Goal: Information Seeking & Learning: Learn about a topic

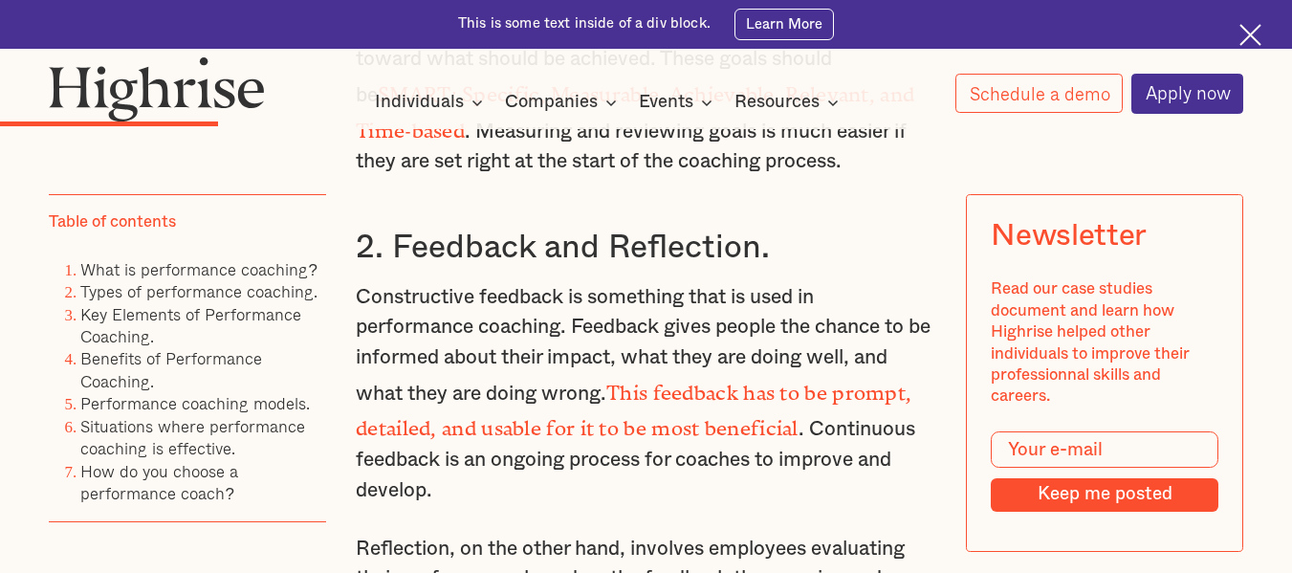
scroll to position [3564, 0]
drag, startPoint x: 349, startPoint y: 209, endPoint x: 911, endPoint y: 389, distance: 590.0
copy p "Skill-based training is typically directed at creating or modifying selected be…"
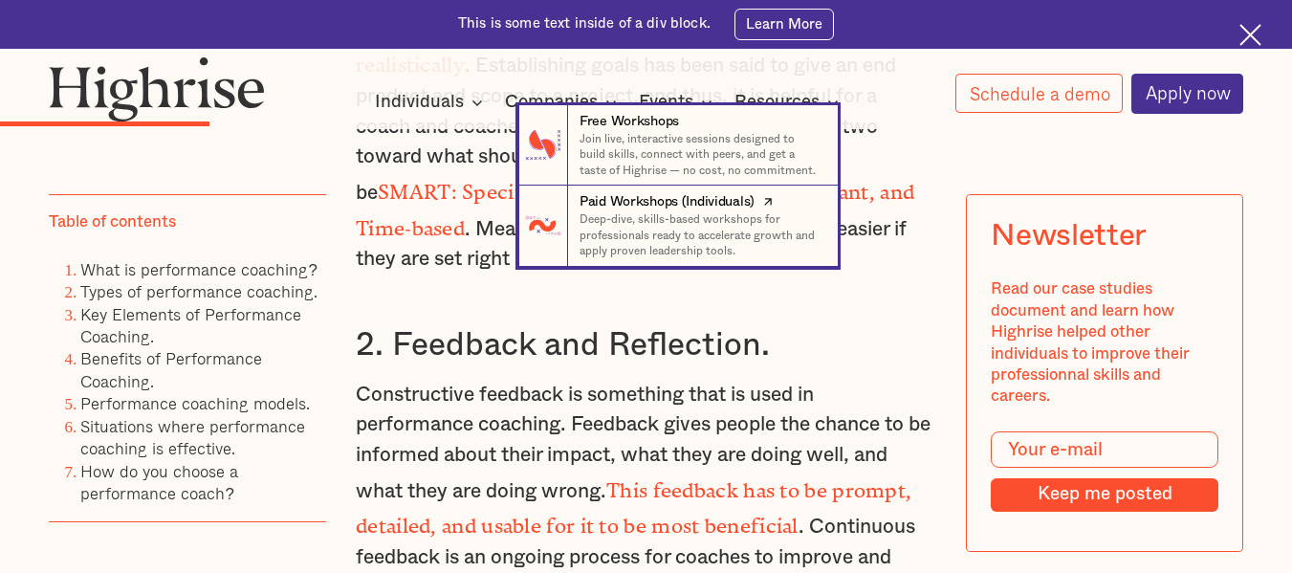
scroll to position [3464, 0]
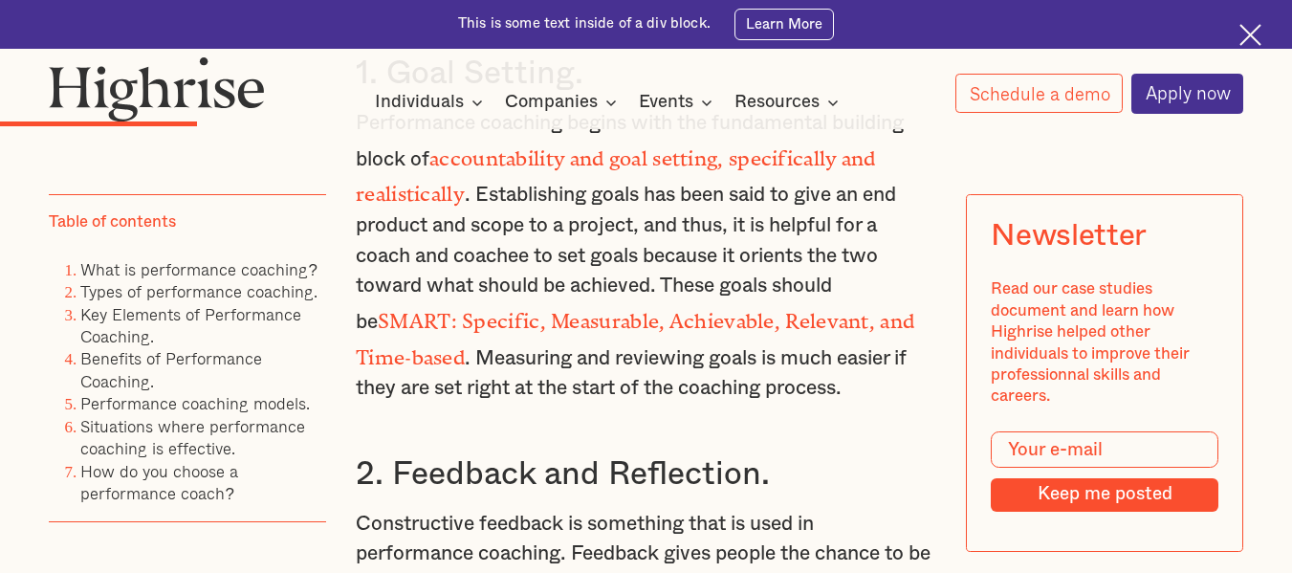
scroll to position [3312, 0]
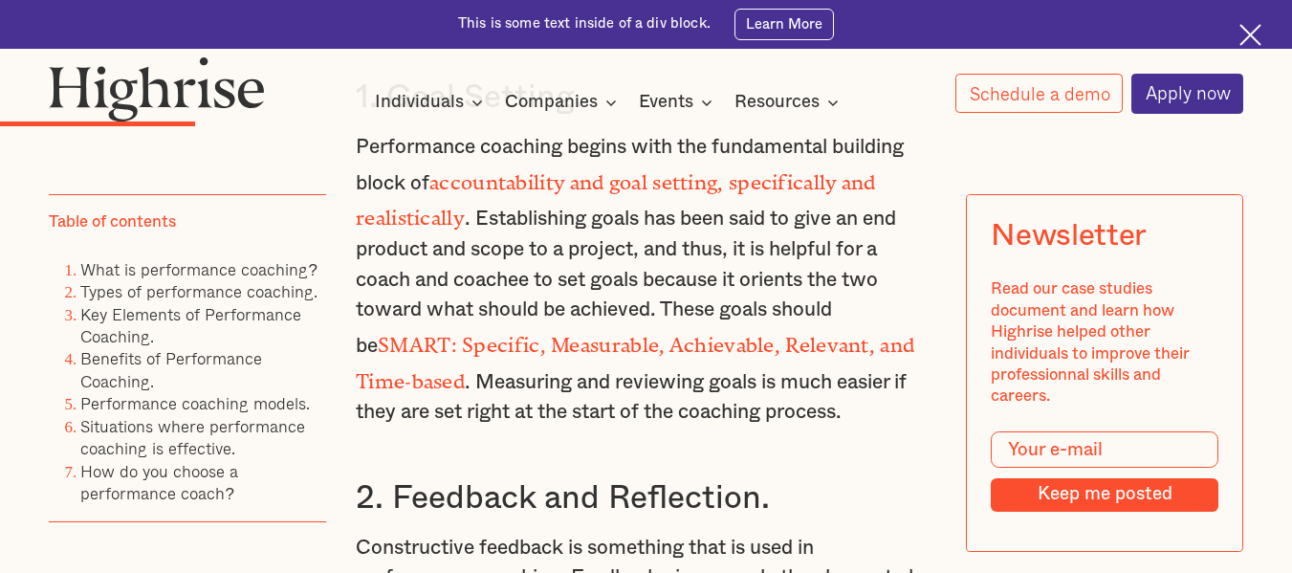
drag, startPoint x: 347, startPoint y: 266, endPoint x: 784, endPoint y: 319, distance: 440.4
copy p "Reflection, on the other hand, involves employees evaluating their performance …"
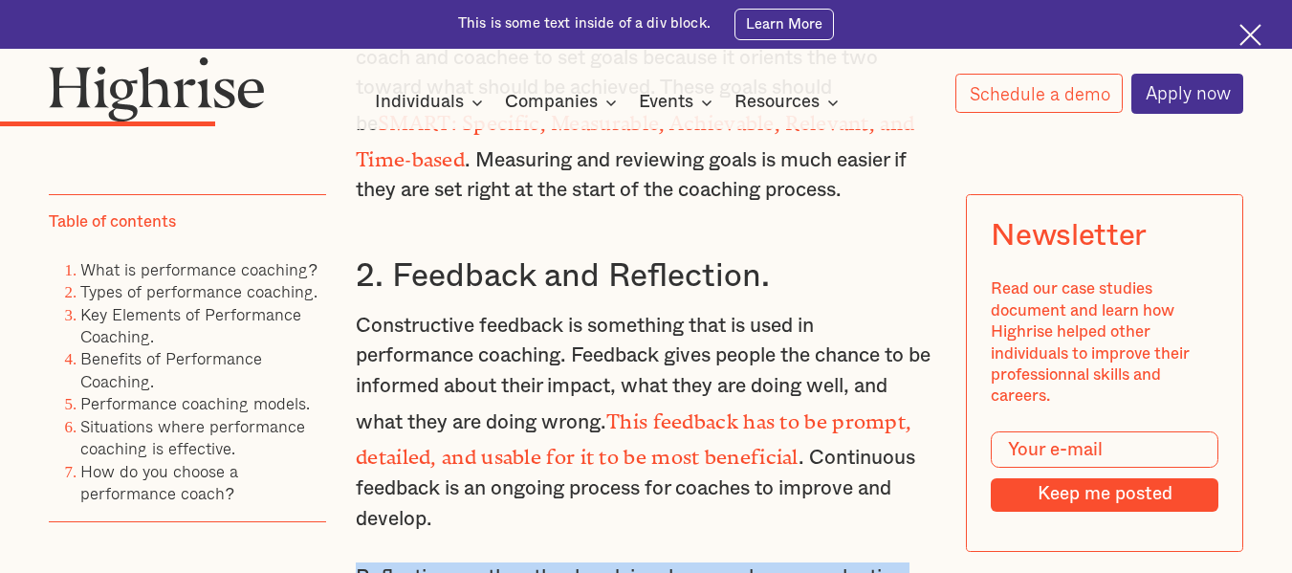
scroll to position [3531, 0]
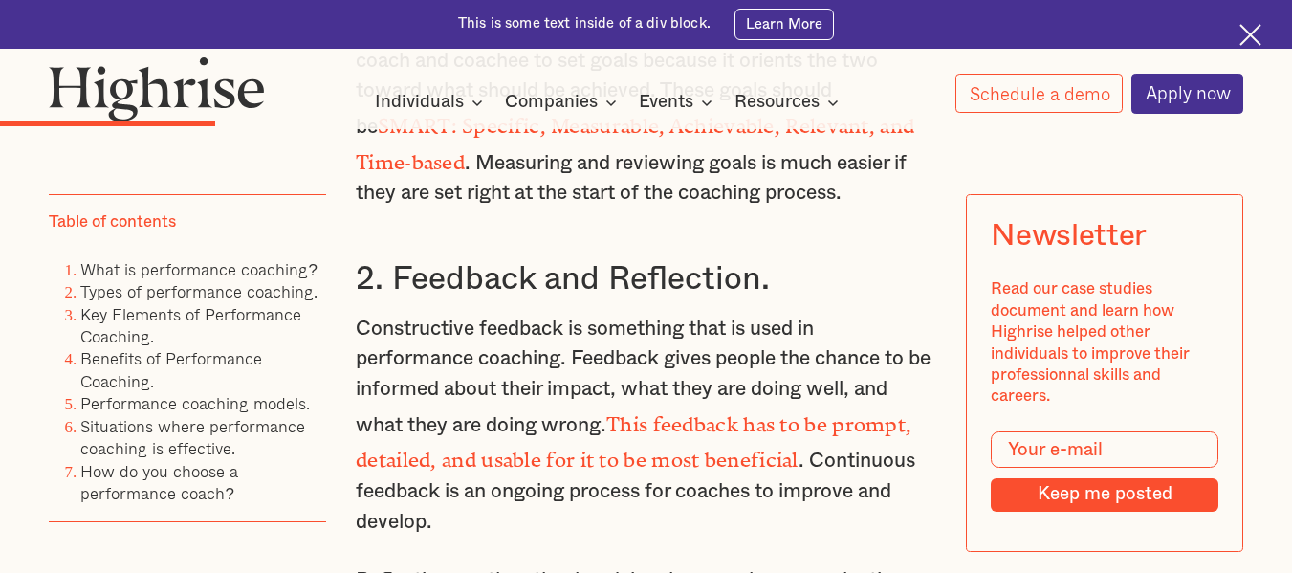
drag, startPoint x: 384, startPoint y: 192, endPoint x: 920, endPoint y: 429, distance: 586.4
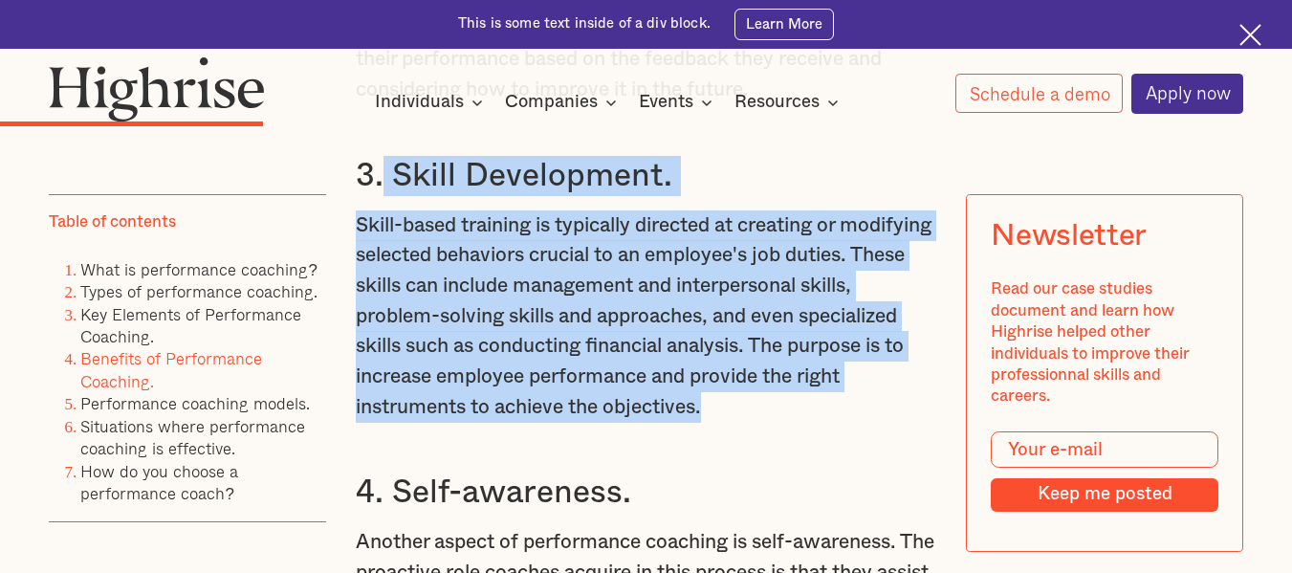
scroll to position [3996, 0]
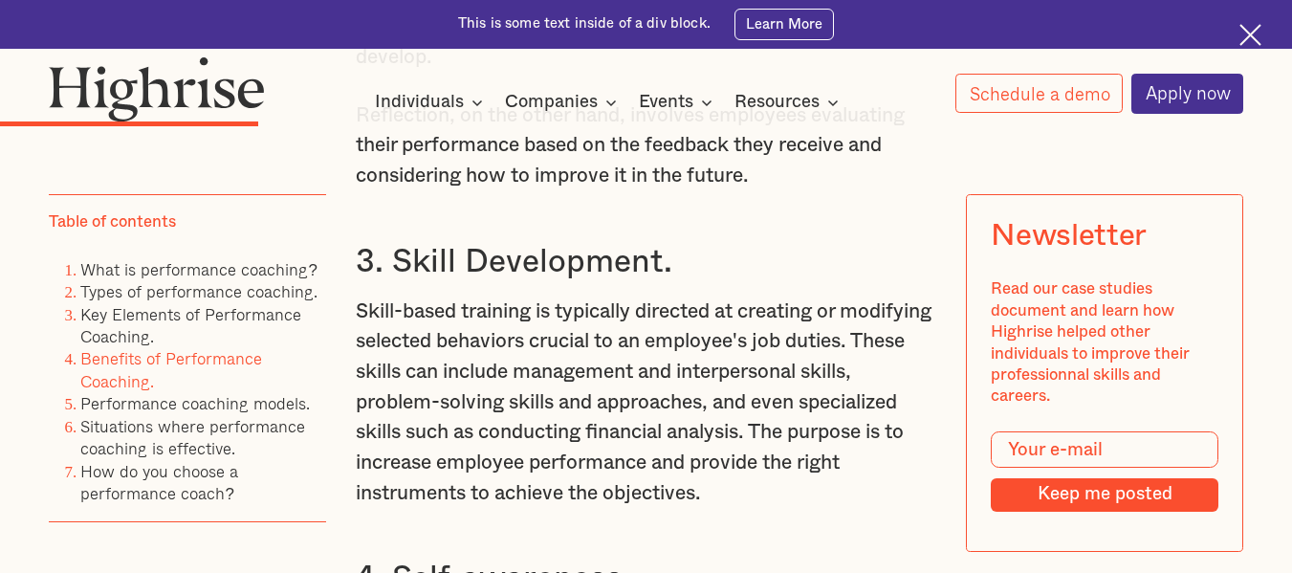
drag, startPoint x: 920, startPoint y: 429, endPoint x: 842, endPoint y: 343, distance: 115.8
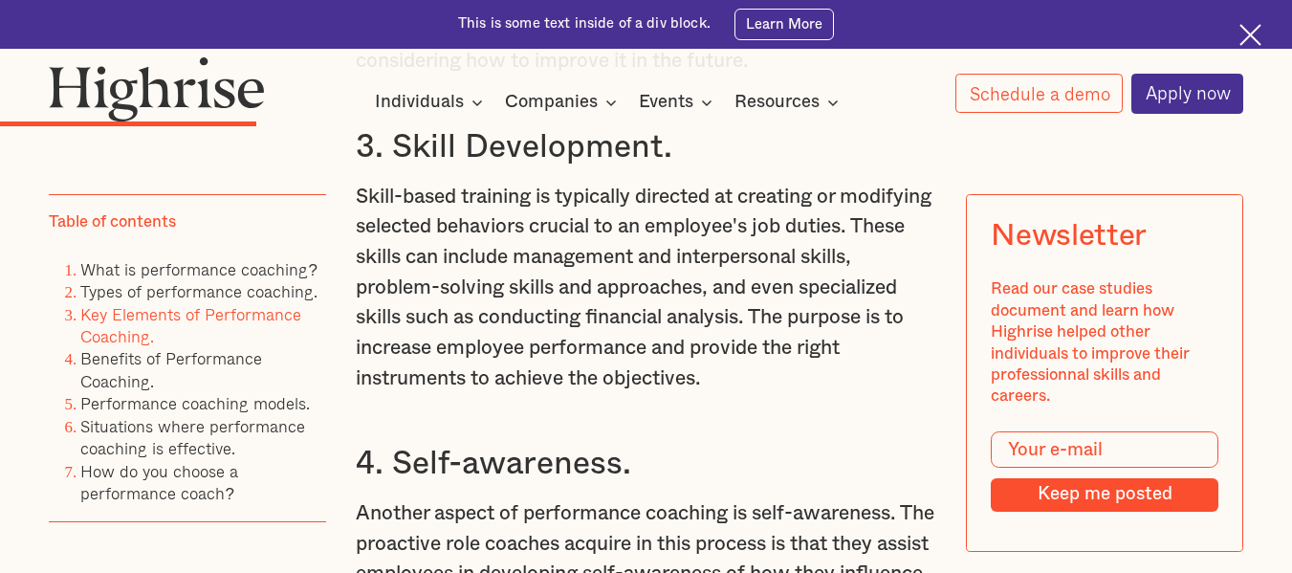
scroll to position [4112, 0]
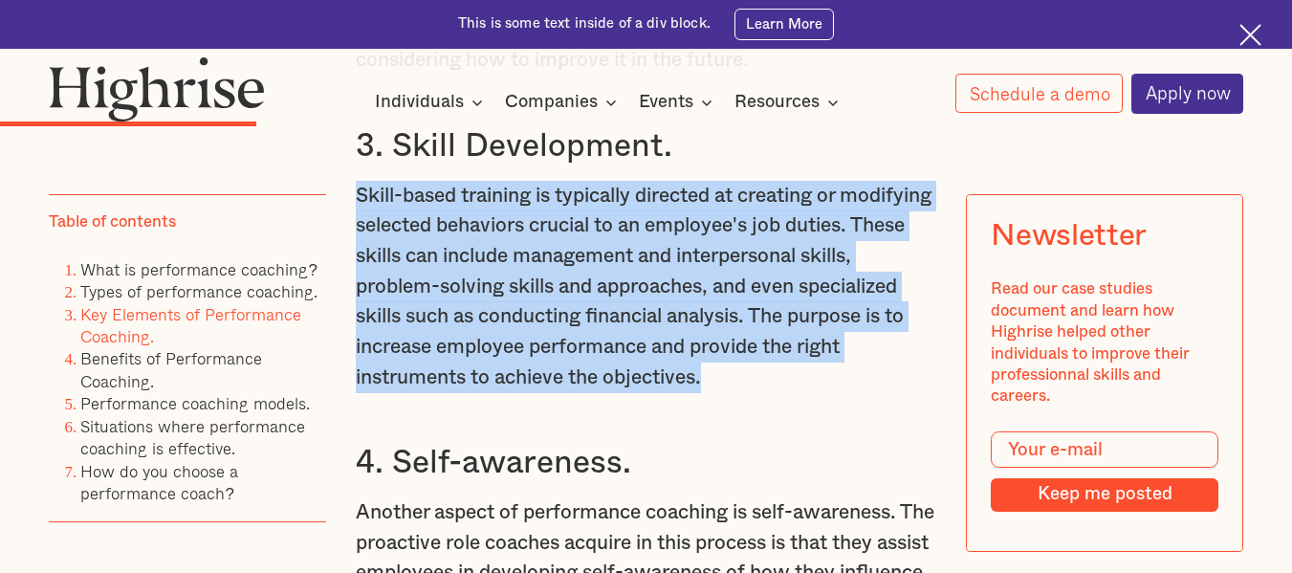
drag, startPoint x: 350, startPoint y: 214, endPoint x: 913, endPoint y: 393, distance: 590.3
copy p "Skill-based training is typically directed at creating or modifying selected be…"
click at [134, 401] on link "Performance coaching models." at bounding box center [195, 403] width 230 height 26
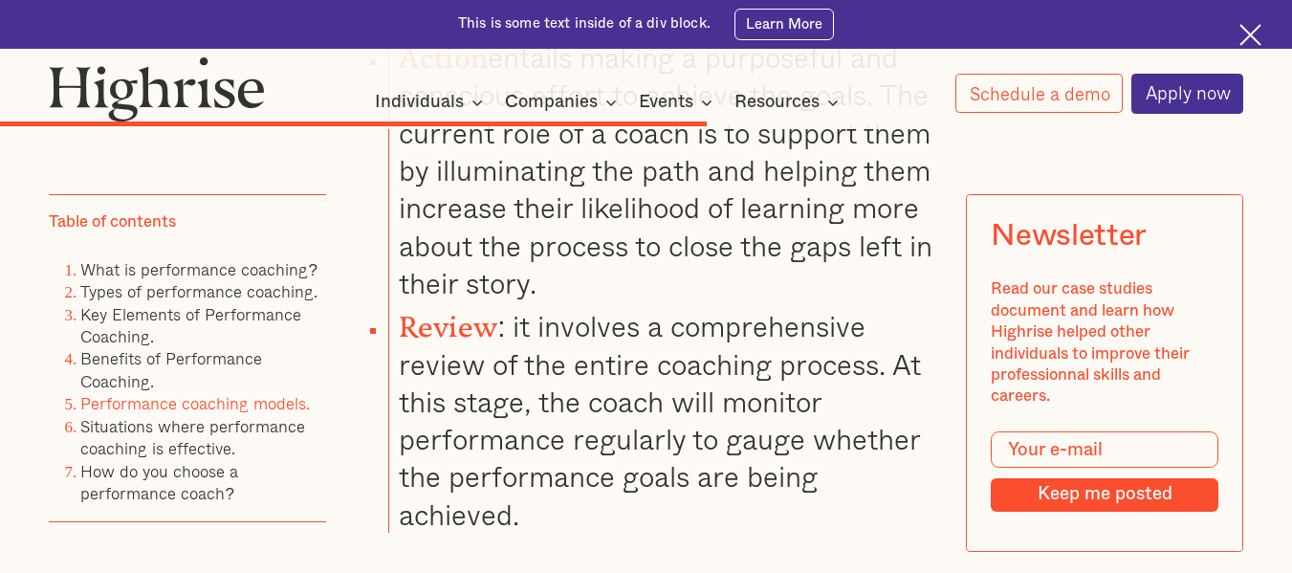
scroll to position [9114, 0]
click at [193, 473] on link "How do you choose a performance coach?" at bounding box center [159, 481] width 158 height 48
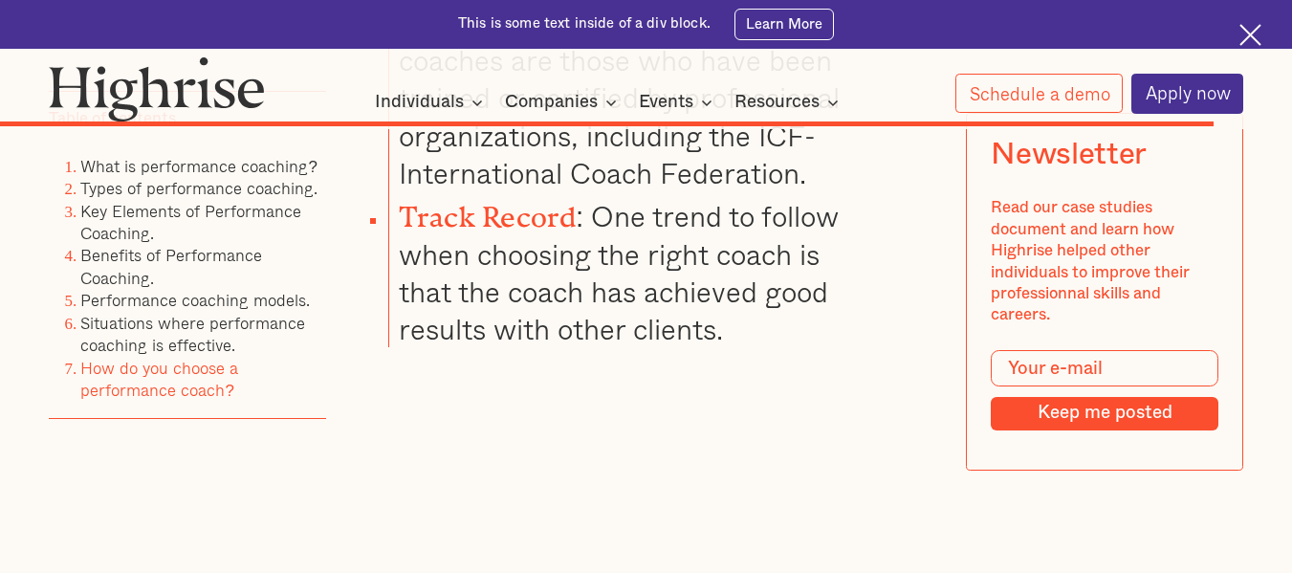
scroll to position [14749, 0]
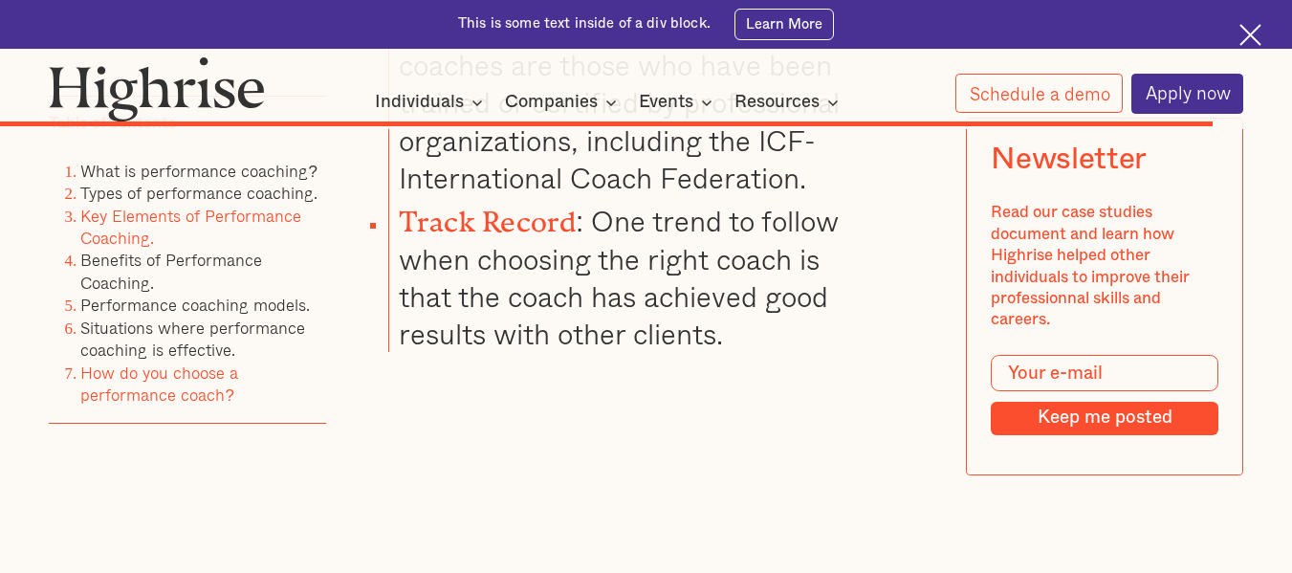
click at [163, 251] on link "Key Elements of Performance Coaching." at bounding box center [190, 227] width 221 height 48
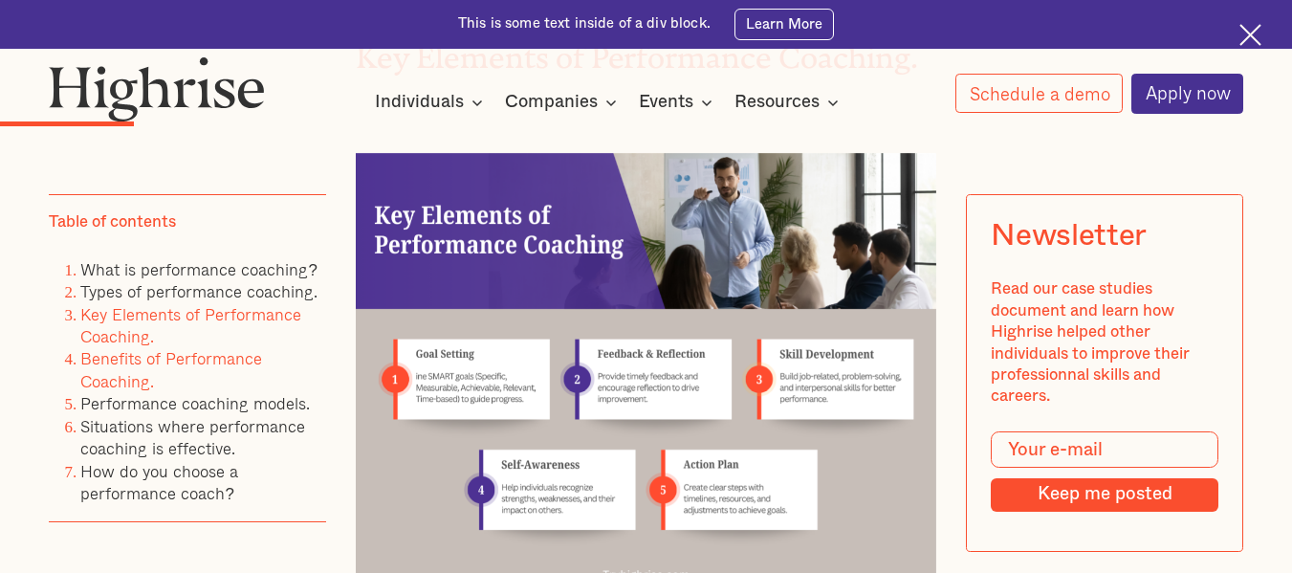
scroll to position [2741, 0]
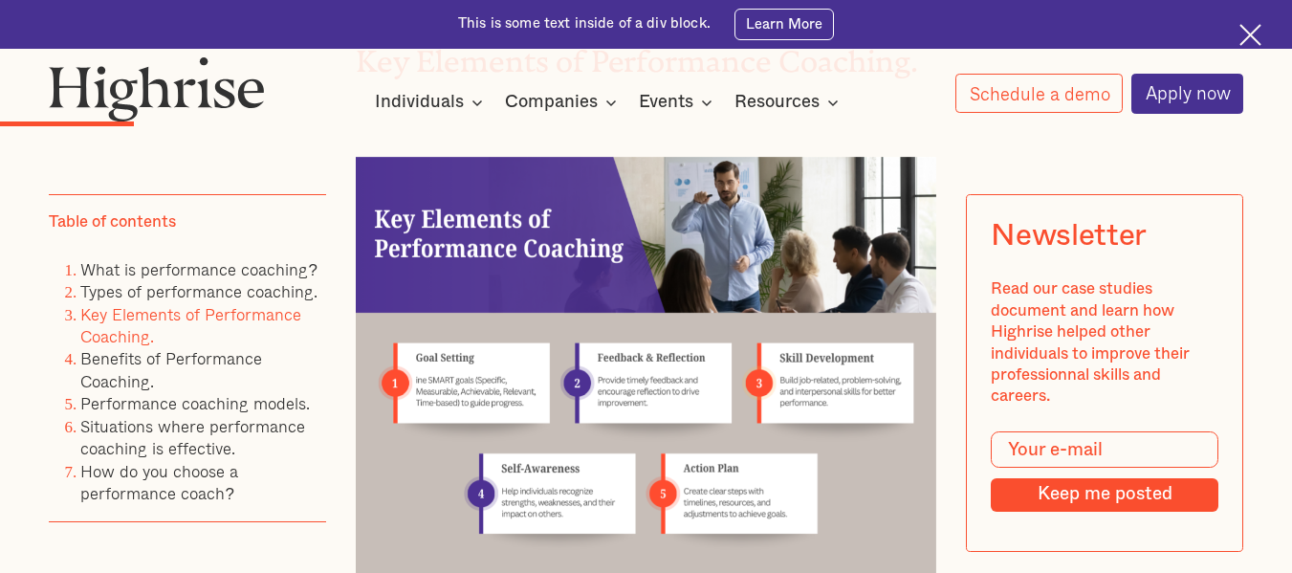
click at [163, 315] on link "Key Elements of Performance Coaching." at bounding box center [190, 324] width 221 height 48
click at [211, 318] on link "Key Elements of Performance Coaching." at bounding box center [190, 324] width 221 height 48
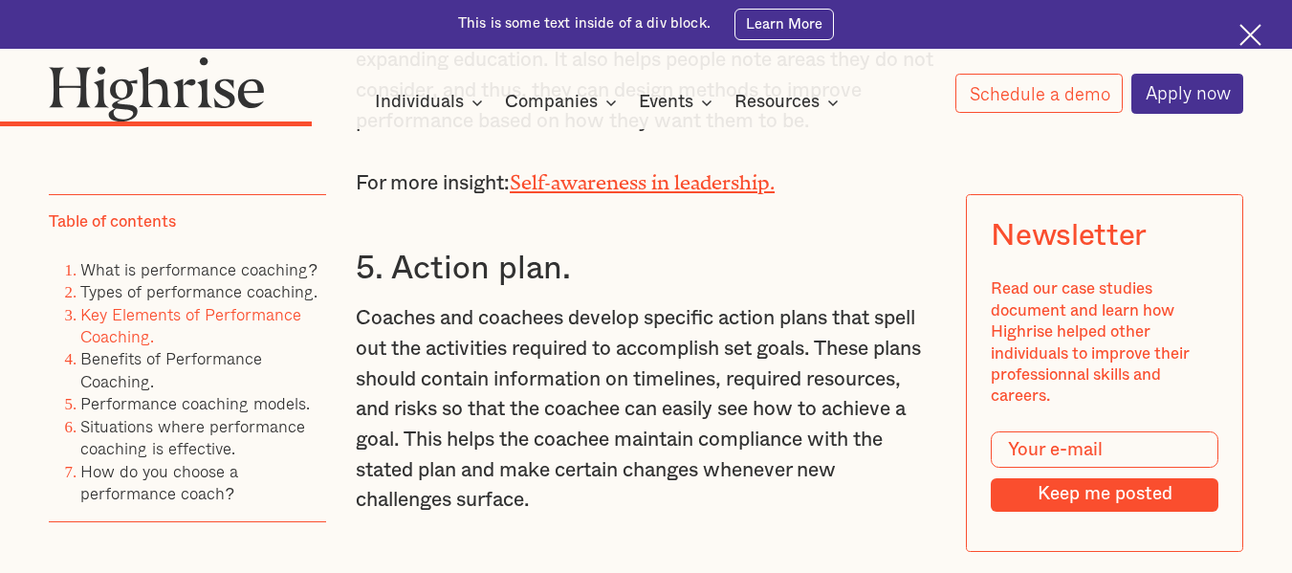
scroll to position [4732, 0]
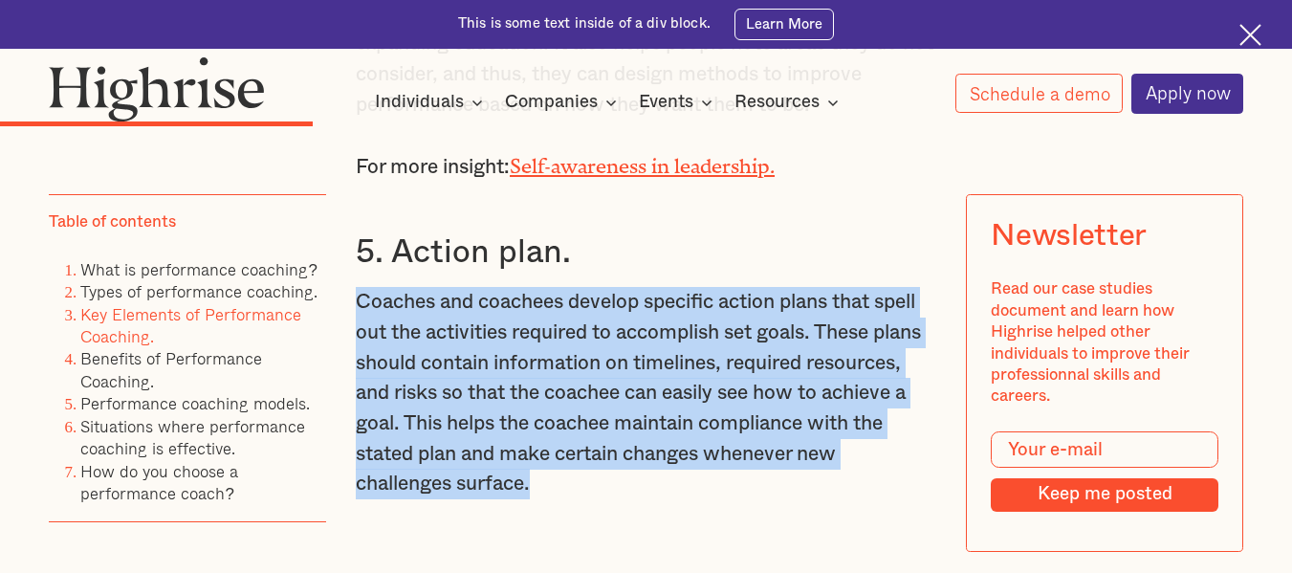
drag, startPoint x: 348, startPoint y: 327, endPoint x: 552, endPoint y: 512, distance: 275.0
copy p "Coaches and coachees develop specific action plans that spell out the activitie…"
click at [552, 499] on p "Coaches and coachees develop specific action plans that spell out the activitie…" at bounding box center [646, 393] width 581 height 212
